Goal: Navigation & Orientation: Find specific page/section

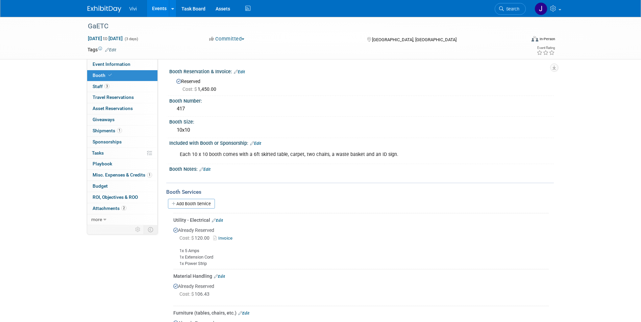
click at [158, 11] on link "Events" at bounding box center [159, 8] width 25 height 17
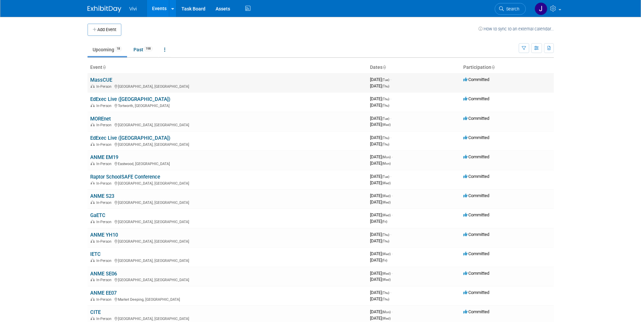
click at [100, 80] on link "MassCUE" at bounding box center [101, 80] width 22 height 6
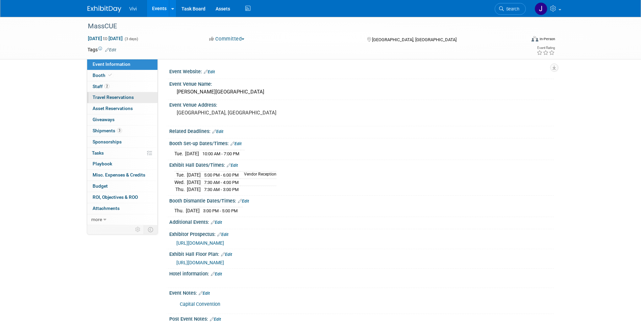
click at [111, 99] on span "Travel Reservations 0" at bounding box center [113, 97] width 41 height 5
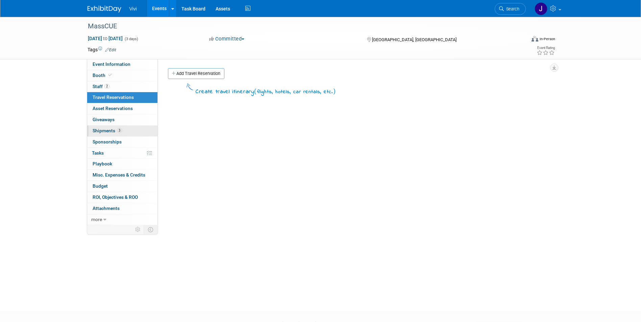
click at [115, 132] on span "Shipments 3" at bounding box center [107, 130] width 29 height 5
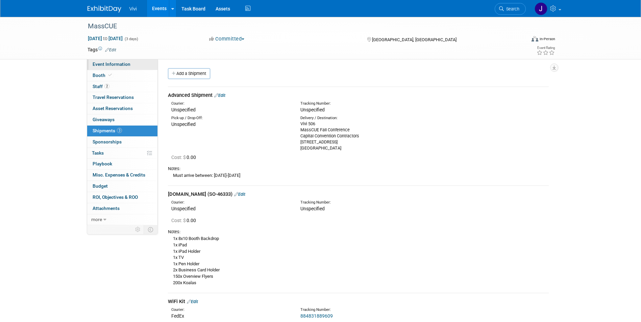
click at [129, 67] on span "Event Information" at bounding box center [112, 63] width 38 height 5
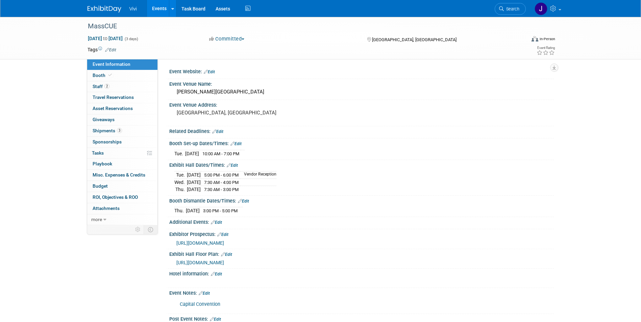
click at [158, 8] on link "Events" at bounding box center [159, 8] width 25 height 17
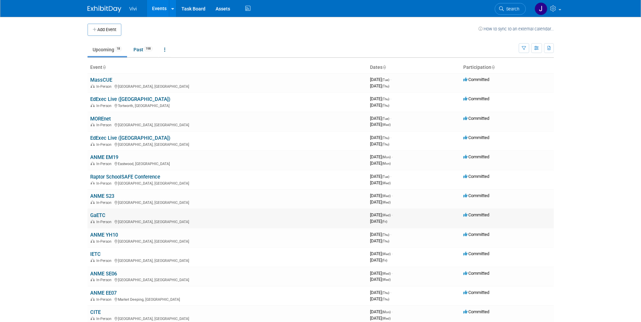
click at [101, 216] on link "GaETC" at bounding box center [97, 215] width 15 height 6
